Goal: Task Accomplishment & Management: Use online tool/utility

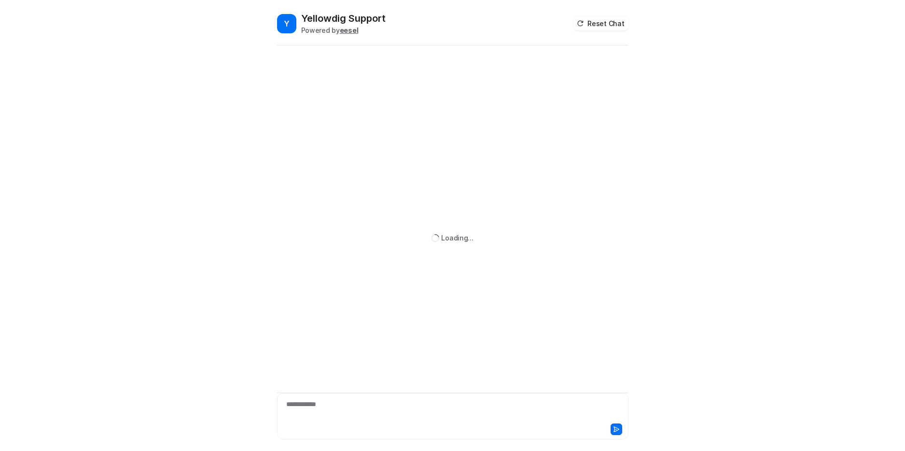
click at [345, 402] on div "**********" at bounding box center [453, 410] width 347 height 22
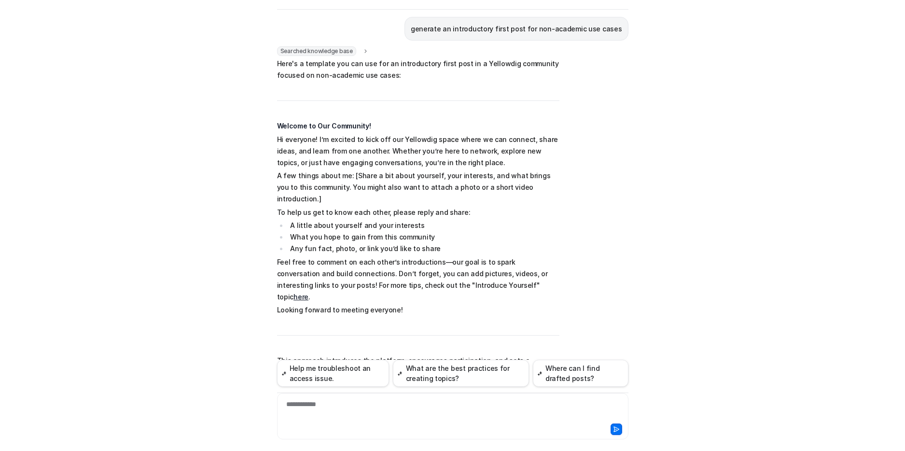
scroll to position [84, 0]
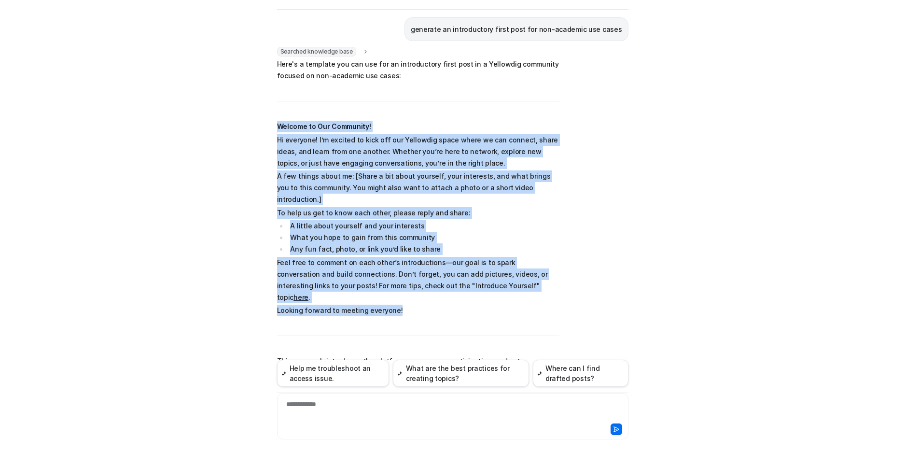
drag, startPoint x: 401, startPoint y: 287, endPoint x: 272, endPoint y: 127, distance: 205.7
click at [272, 127] on div "Y Yellowdig Support Powered by eesel Reset Chat 👋 Hi there! Welcome to Knowbot,…" at bounding box center [452, 195] width 367 height 439
copy span "Welcome to Our Community! Hi everyone! I’m excited to kick off our Yellowdig sp…"
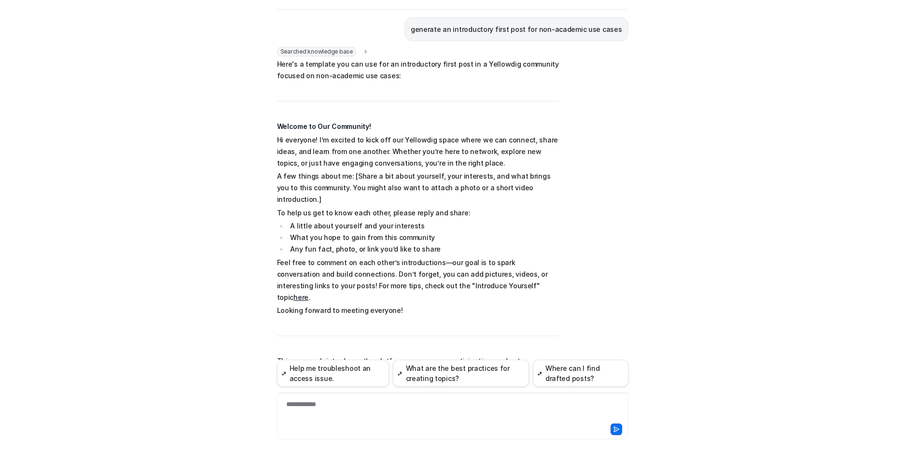
click at [402, 294] on span "Here's a template you can use for an introductory first post in a Yellowdig com…" at bounding box center [418, 242] width 282 height 368
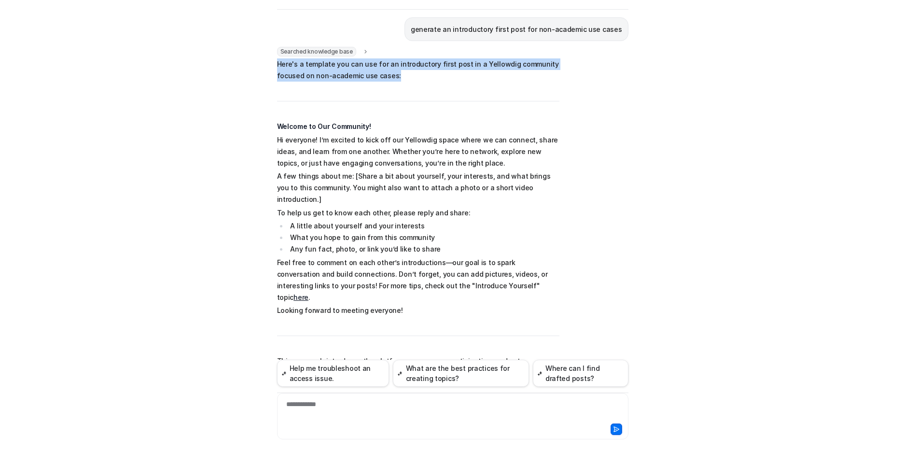
drag, startPoint x: 402, startPoint y: 79, endPoint x: 272, endPoint y: 62, distance: 131.5
click at [271, 62] on div "Y Yellowdig Support Powered by eesel Reset Chat 👋 Hi there! Welcome to Knowbot,…" at bounding box center [452, 195] width 367 height 439
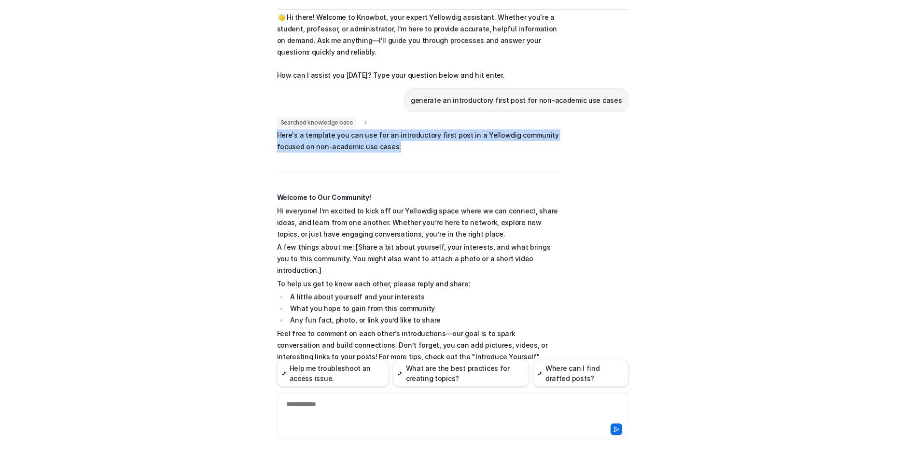
scroll to position [12, 0]
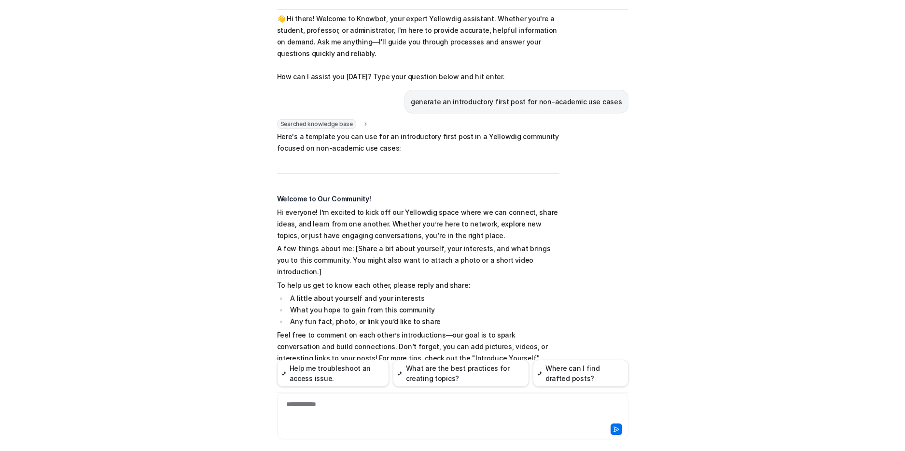
click at [438, 101] on p "generate an introductory first post for non-academic use cases" at bounding box center [516, 102] width 211 height 12
copy span "generate an introductory first post for non-academic use cases"
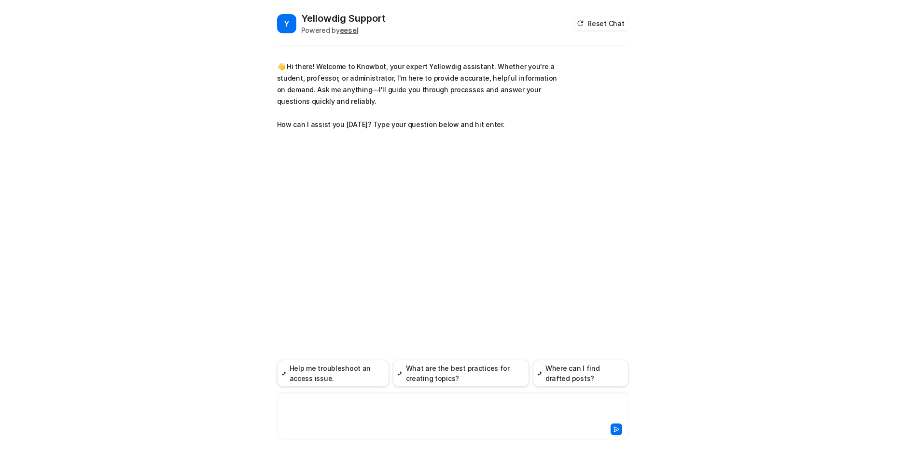
click at [362, 403] on div at bounding box center [453, 410] width 347 height 22
paste div
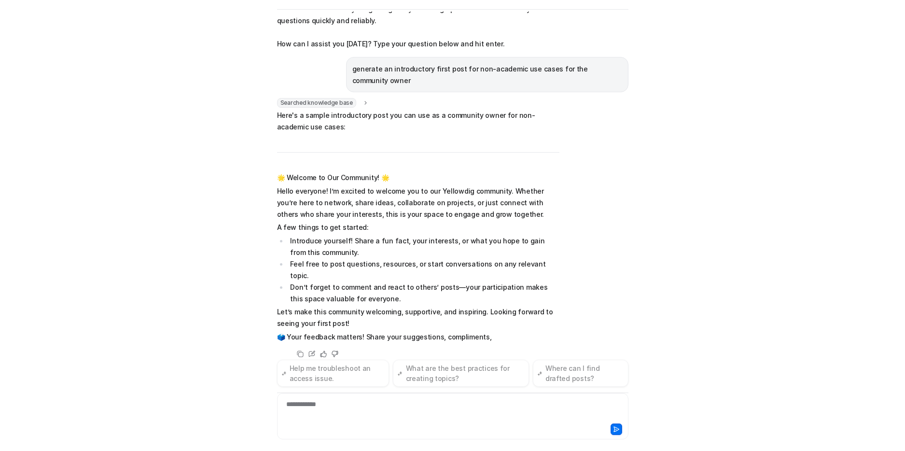
scroll to position [56, 0]
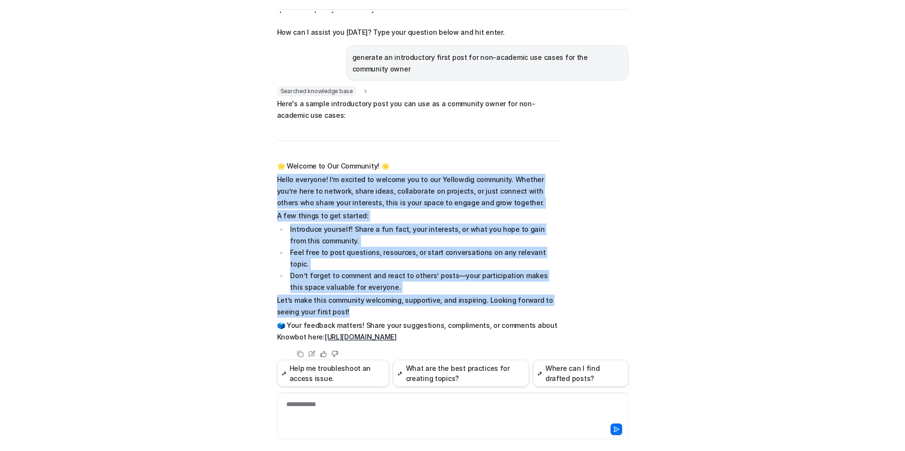
drag, startPoint x: 334, startPoint y: 297, endPoint x: 267, endPoint y: 176, distance: 138.8
click at [267, 176] on div "Y Yellowdig Support Powered by eesel Reset Chat 👋 Hi there! Welcome to Knowbot,…" at bounding box center [452, 225] width 905 height 451
copy span "Hello everyone! I’m excited to welcome you to our Yellowdig community. Whether …"
